Goal: Complete application form: Complete application form

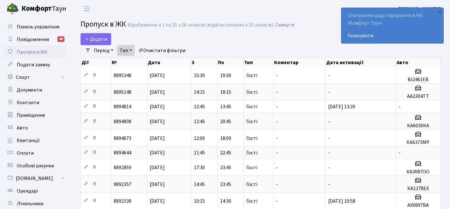
select select "25"
click at [105, 36] on span "Додати" at bounding box center [96, 39] width 22 height 7
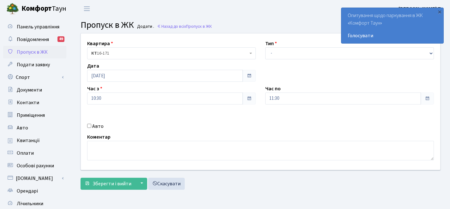
click at [293, 46] on div "Тип - Доставка Таксі Гості Сервіс" at bounding box center [350, 50] width 178 height 20
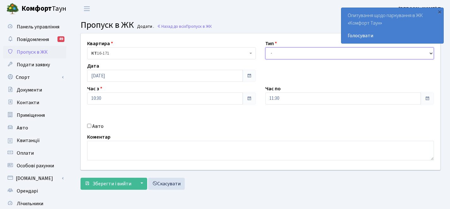
click at [289, 53] on select "- Доставка Таксі Гості Сервіс" at bounding box center [349, 53] width 169 height 12
select select "3"
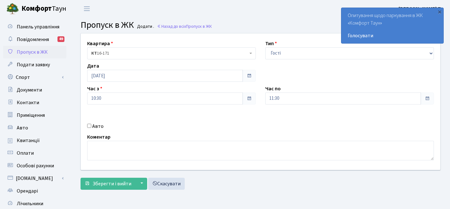
click at [100, 125] on label "Авто" at bounding box center [97, 127] width 11 height 8
click at [91, 125] on input "Авто" at bounding box center [89, 126] width 4 height 4
checkbox input "true"
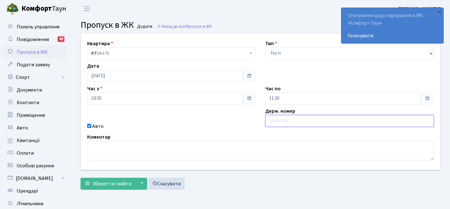
paste input "АЕ1877ХС"
type input "АЕ1877ХС"
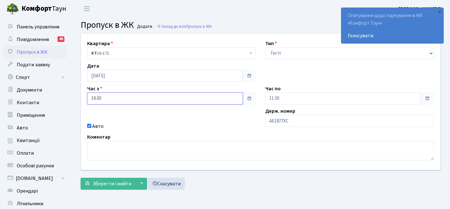
click at [168, 103] on input "10:30" at bounding box center [165, 99] width 156 height 12
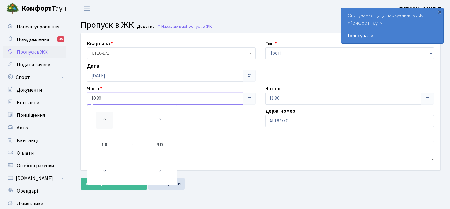
click at [109, 122] on icon at bounding box center [104, 120] width 17 height 17
type input "11:30"
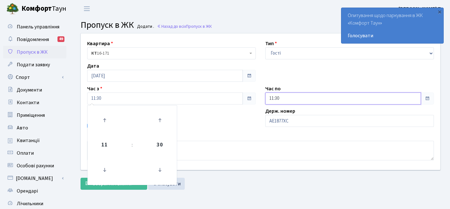
click at [376, 99] on input "11:30" at bounding box center [343, 99] width 156 height 12
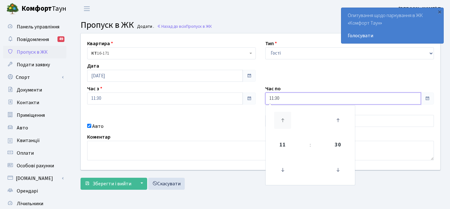
click at [288, 118] on icon at bounding box center [282, 120] width 17 height 17
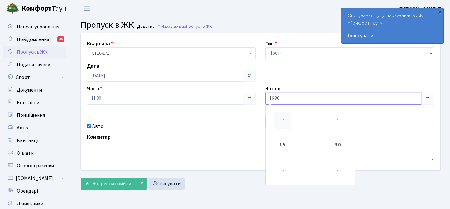
click at [288, 118] on icon at bounding box center [282, 120] width 17 height 17
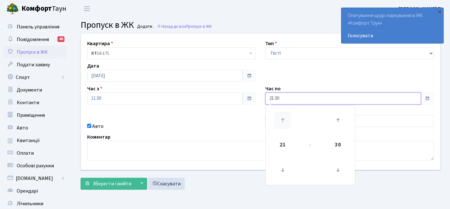
click at [288, 118] on icon at bounding box center [282, 120] width 17 height 17
click at [287, 169] on icon at bounding box center [282, 169] width 17 height 17
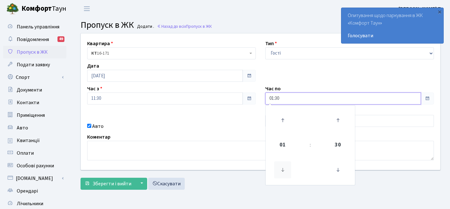
type input "00:30"
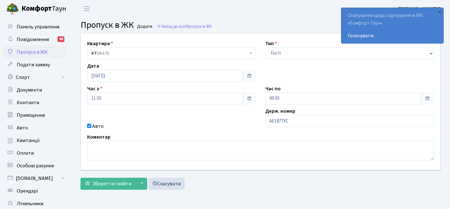
click at [244, 175] on form "Квартира <b>КТ</b>&nbsp;&nbsp;&nbsp;&nbsp;16-171 КТ 16-171 Тип - Доставка Таксі…" at bounding box center [261, 111] width 360 height 157
click at [114, 181] on span "Зберегти і вийти" at bounding box center [112, 183] width 39 height 7
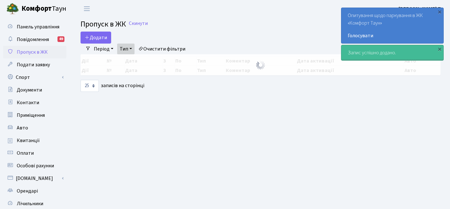
select select "25"
